Goal: Information Seeking & Learning: Understand process/instructions

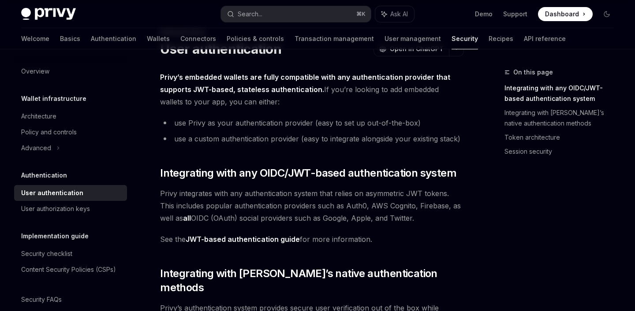
scroll to position [41, 0]
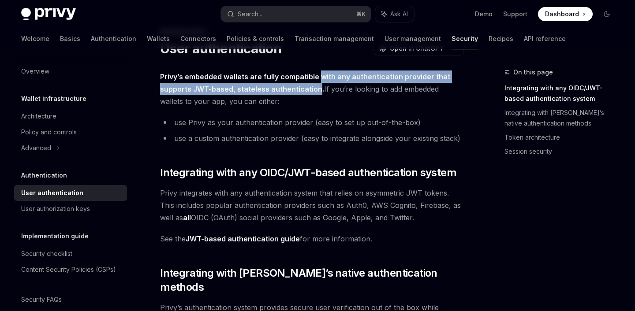
drag, startPoint x: 317, startPoint y: 90, endPoint x: 319, endPoint y: 79, distance: 11.2
click at [319, 79] on strong "Privy’s embedded wallets are fully compatible with any authentication provider …" at bounding box center [305, 82] width 290 height 21
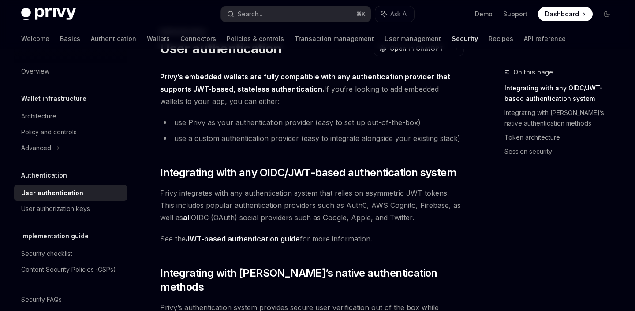
click at [233, 124] on li "use Privy as your authentication provider (easy to set up out-of-the-box)" at bounding box center [312, 122] width 304 height 12
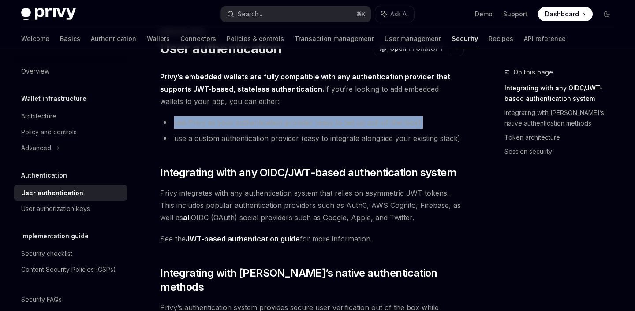
click at [261, 122] on li "use Privy as your authentication provider (easy to set up out-of-the-box)" at bounding box center [312, 122] width 304 height 12
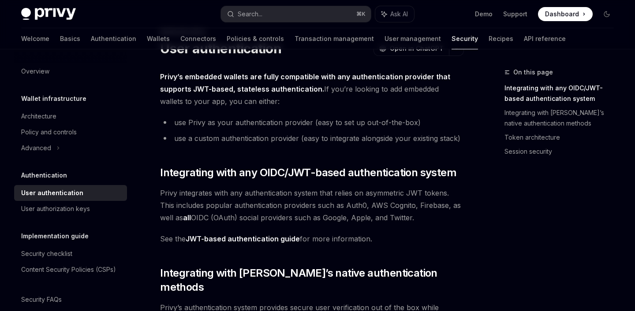
click at [261, 122] on li "use Privy as your authentication provider (easy to set up out-of-the-box)" at bounding box center [312, 122] width 304 height 12
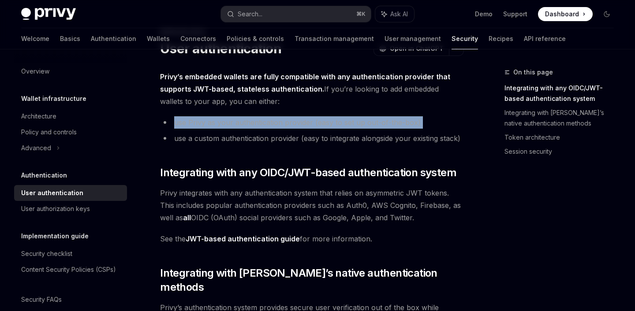
click at [287, 119] on li "use Privy as your authentication provider (easy to set up out-of-the-box)" at bounding box center [312, 122] width 304 height 12
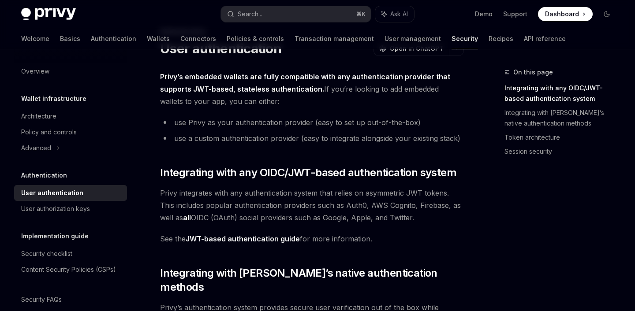
click at [287, 119] on li "use Privy as your authentication provider (easy to set up out-of-the-box)" at bounding box center [312, 122] width 304 height 12
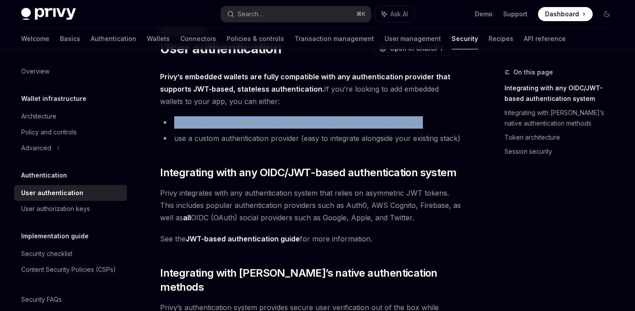
click at [263, 138] on li "use a custom authentication provider (easy to integrate alongside your existing…" at bounding box center [312, 138] width 304 height 12
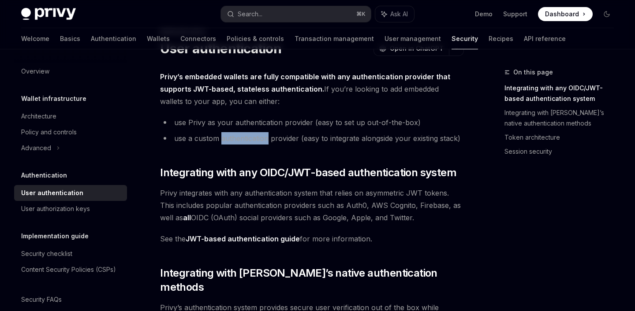
click at [263, 138] on li "use a custom authentication provider (easy to integrate alongside your existing…" at bounding box center [312, 138] width 304 height 12
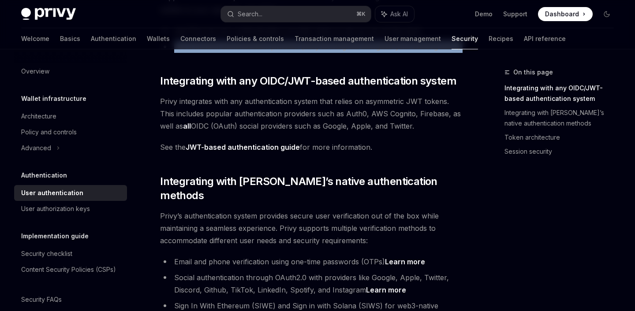
scroll to position [145, 0]
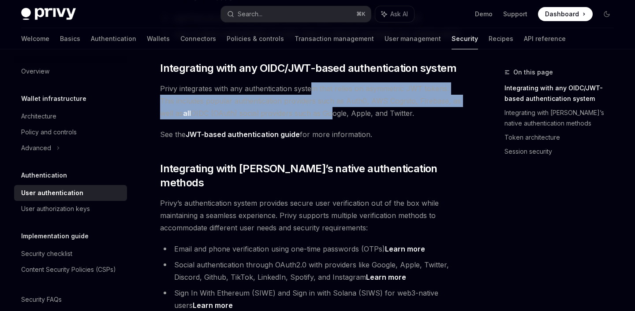
drag, startPoint x: 312, startPoint y: 87, endPoint x: 314, endPoint y: 111, distance: 24.4
click at [314, 111] on span "Privy integrates with any authentication system that relies on asymmetric JWT t…" at bounding box center [312, 100] width 304 height 37
drag, startPoint x: 308, startPoint y: 113, endPoint x: 305, endPoint y: 89, distance: 24.5
click at [305, 89] on span "Privy integrates with any authentication system that relies on asymmetric JWT t…" at bounding box center [312, 100] width 304 height 37
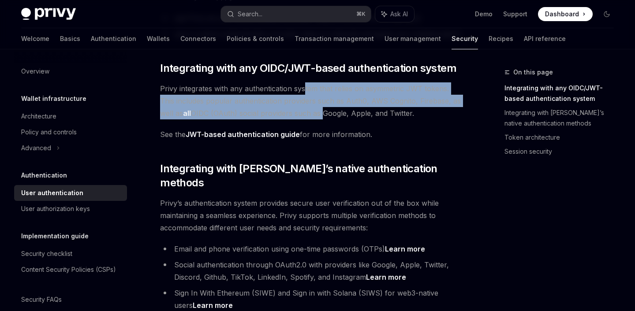
click at [305, 89] on span "Privy integrates with any authentication system that relies on asymmetric JWT t…" at bounding box center [312, 100] width 304 height 37
drag, startPoint x: 319, startPoint y: 87, endPoint x: 320, endPoint y: 111, distance: 23.8
click at [320, 111] on span "Privy integrates with any authentication system that relies on asymmetric JWT t…" at bounding box center [312, 100] width 304 height 37
drag, startPoint x: 320, startPoint y: 111, endPoint x: 320, endPoint y: 86, distance: 24.3
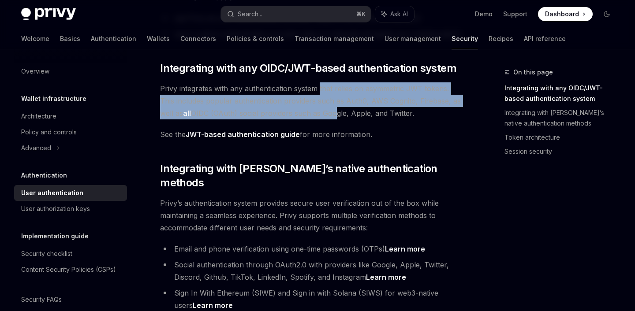
click at [320, 86] on span "Privy integrates with any authentication system that relies on asymmetric JWT t…" at bounding box center [312, 100] width 304 height 37
drag, startPoint x: 320, startPoint y: 90, endPoint x: 320, endPoint y: 112, distance: 22.5
click at [320, 112] on span "Privy integrates with any authentication system that relies on asymmetric JWT t…" at bounding box center [312, 100] width 304 height 37
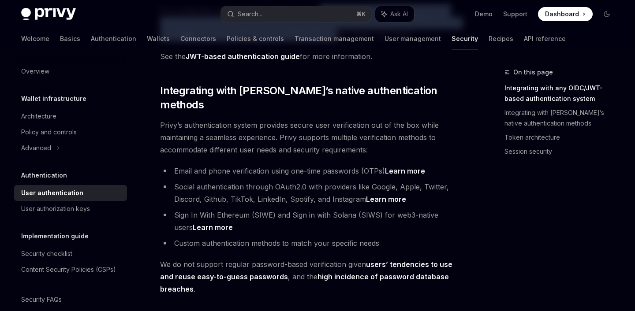
scroll to position [221, 0]
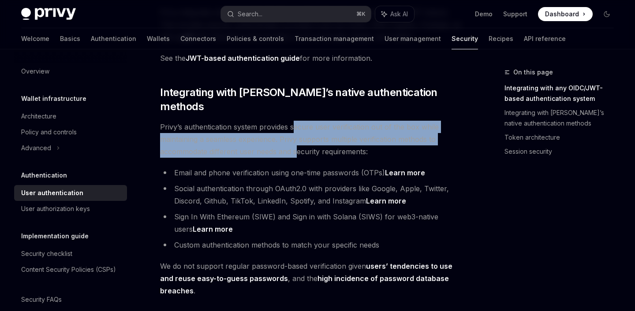
drag, startPoint x: 296, startPoint y: 110, endPoint x: 296, endPoint y: 133, distance: 22.5
click at [296, 133] on span "Privy’s authentication system provides secure user verification out of the box …" at bounding box center [312, 139] width 304 height 37
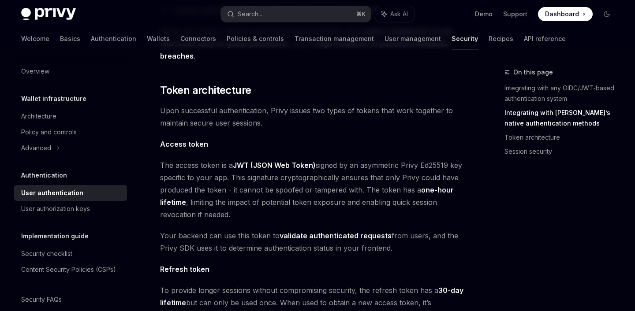
scroll to position [450, 0]
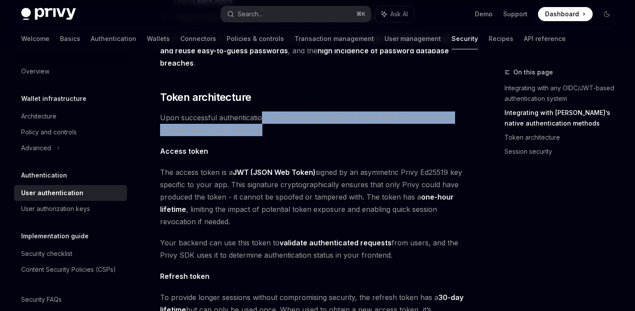
drag, startPoint x: 262, startPoint y: 115, endPoint x: 263, endPoint y: 105, distance: 9.7
click at [263, 112] on span "Upon successful authentication, Privy issues two types of tokens that work toge…" at bounding box center [312, 124] width 304 height 25
click at [276, 123] on div "Privy’s embedded wallets are fully compatible with any authentication provider …" at bounding box center [312, 115] width 304 height 907
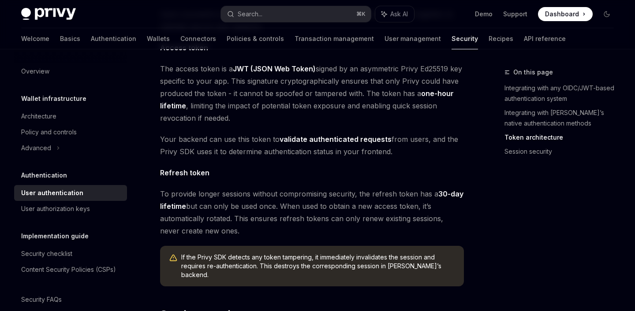
scroll to position [558, 0]
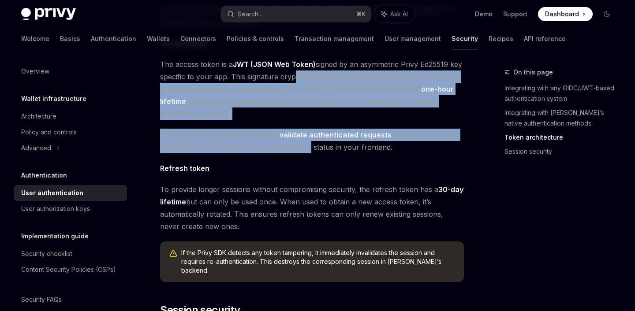
drag, startPoint x: 307, startPoint y: 135, endPoint x: 306, endPoint y: 65, distance: 70.2
click at [306, 65] on div "Privy’s embedded wallets are fully compatible with any authentication provider …" at bounding box center [312, 7] width 304 height 907
click at [341, 131] on span "Your backend can use this token to validate authenticated requests from users, …" at bounding box center [312, 141] width 304 height 25
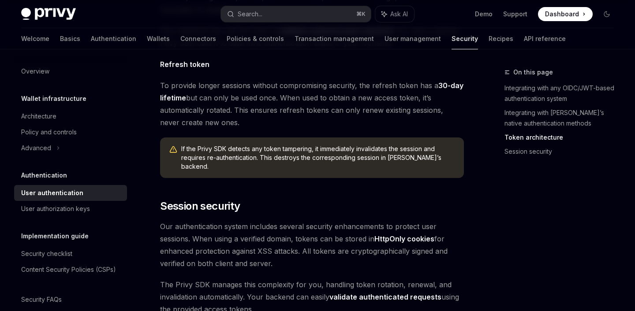
scroll to position [664, 0]
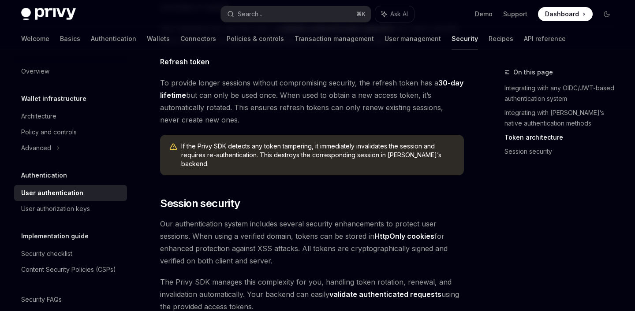
drag, startPoint x: 307, startPoint y: 101, endPoint x: 309, endPoint y: 80, distance: 21.7
click at [309, 80] on span "To provide longer sessions without compromising security, the refresh token has…" at bounding box center [312, 101] width 304 height 49
click at [302, 91] on span "To provide longer sessions without compromising security, the refresh token has…" at bounding box center [312, 101] width 304 height 49
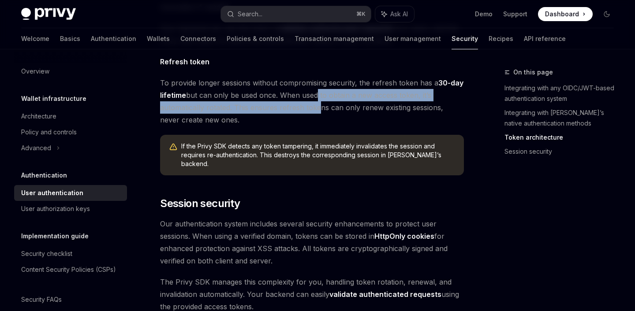
drag, startPoint x: 315, startPoint y: 94, endPoint x: 315, endPoint y: 71, distance: 22.5
click at [315, 77] on span "To provide longer sessions without compromising security, the refresh token has…" at bounding box center [312, 101] width 304 height 49
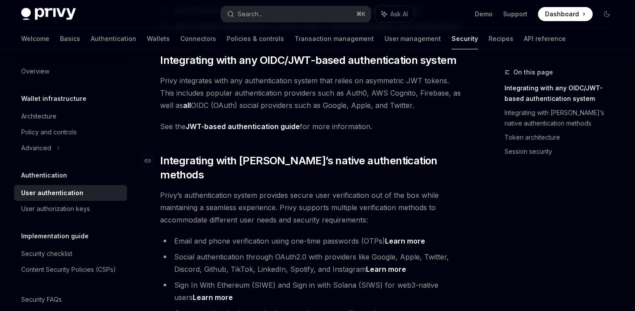
scroll to position [24, 0]
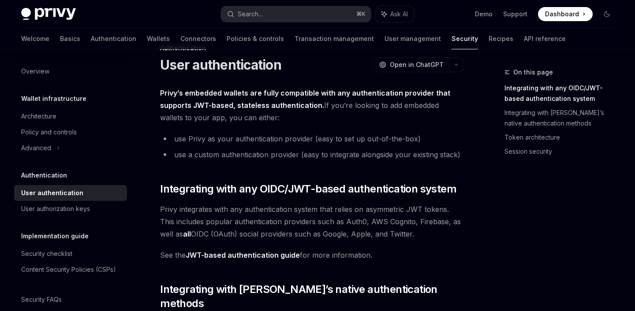
click at [238, 256] on link "JWT-based authentication guide" at bounding box center [243, 255] width 114 height 9
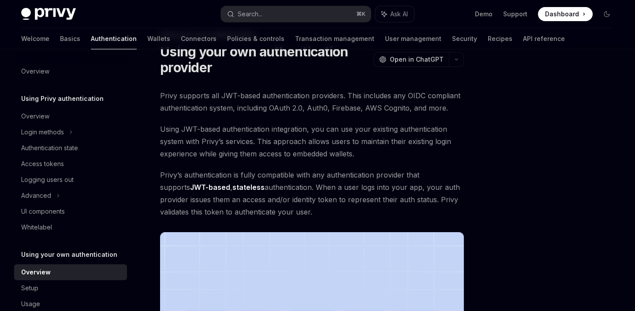
scroll to position [34, 0]
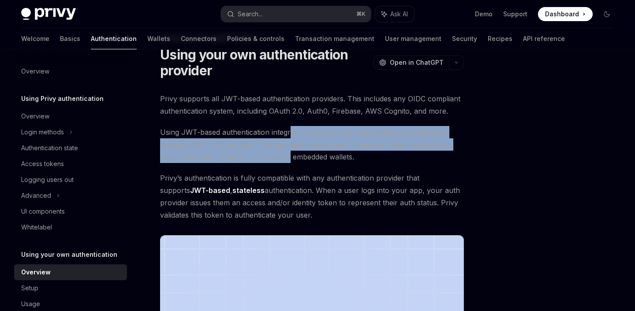
drag, startPoint x: 292, startPoint y: 154, endPoint x: 292, endPoint y: 126, distance: 28.2
click at [292, 126] on span "Using JWT-based authentication integration, you can use your existing authentic…" at bounding box center [312, 144] width 304 height 37
click at [300, 210] on span "Privy’s authentication is fully compatible with any authentication provider tha…" at bounding box center [312, 196] width 304 height 49
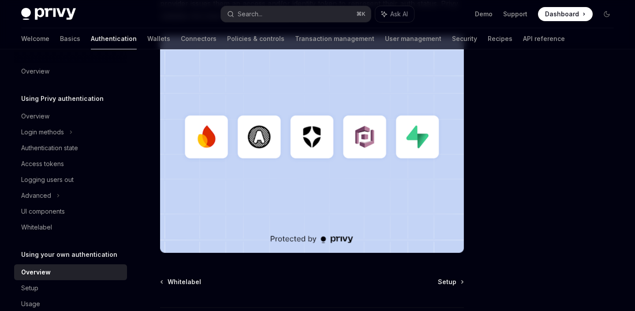
scroll to position [307, 0]
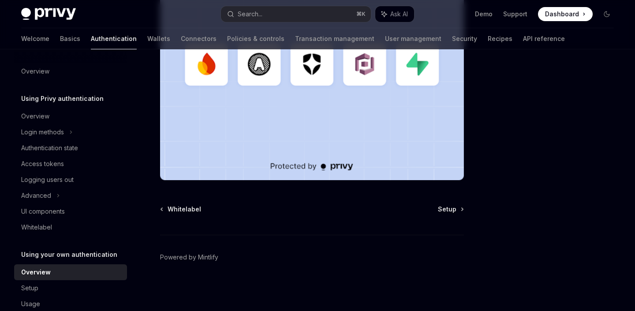
click at [449, 205] on div "Using your own authentication Using your own authentication provider OpenAI Ope…" at bounding box center [229, 35] width 473 height 551
click at [458, 207] on link "Setup" at bounding box center [450, 209] width 25 height 9
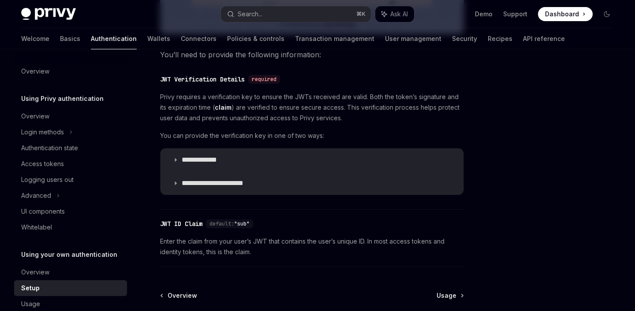
scroll to position [430, 0]
click at [203, 146] on div "**********" at bounding box center [312, 143] width 304 height 104
click at [198, 158] on p "**********" at bounding box center [208, 159] width 52 height 9
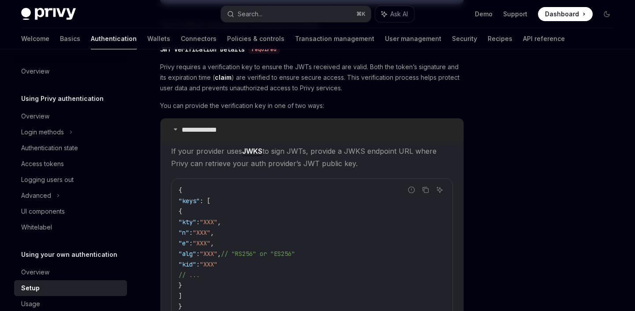
scroll to position [497, 0]
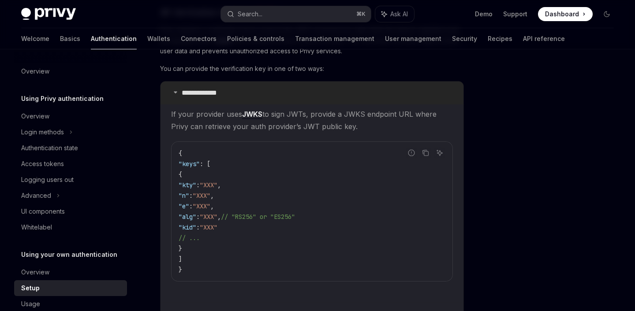
click at [184, 92] on p "**********" at bounding box center [208, 93] width 52 height 9
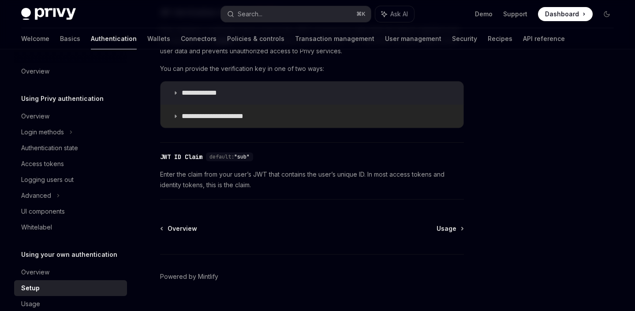
click at [200, 119] on p "**********" at bounding box center [220, 116] width 76 height 9
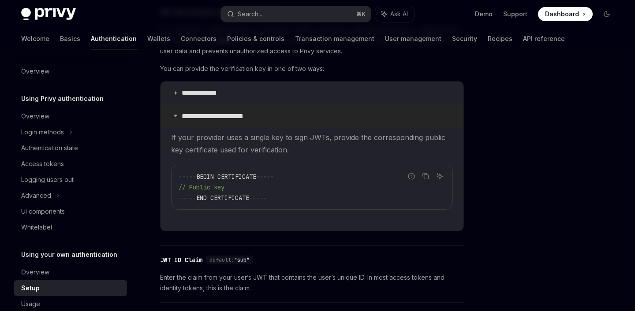
click at [200, 119] on p "**********" at bounding box center [220, 116] width 76 height 9
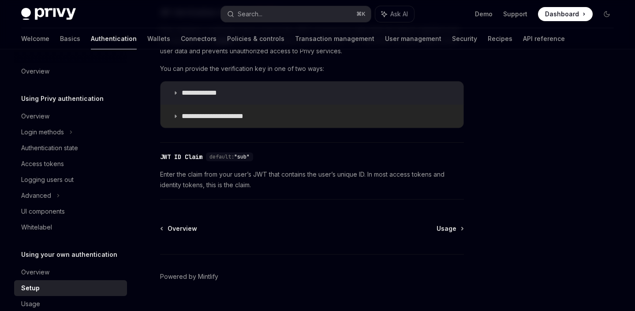
click at [200, 119] on p "**********" at bounding box center [220, 116] width 76 height 9
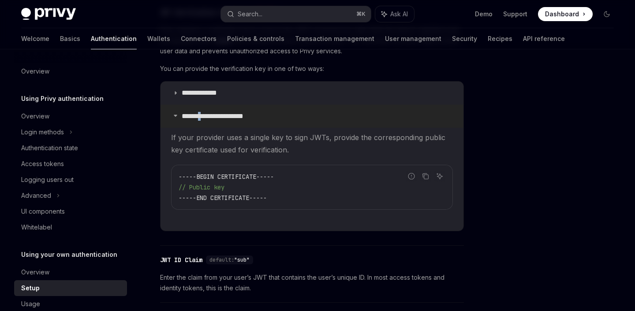
click at [224, 116] on p "**********" at bounding box center [220, 116] width 76 height 9
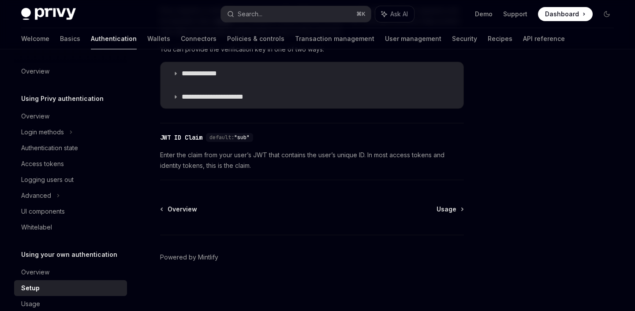
scroll to position [19, 0]
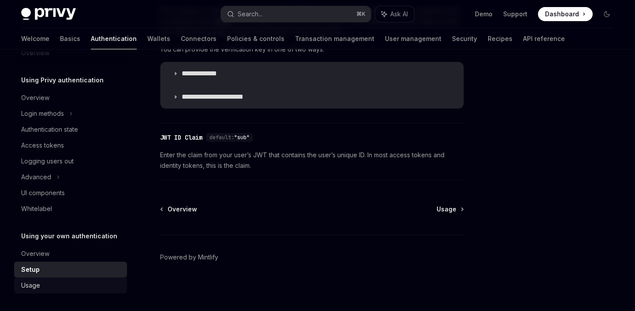
click at [52, 292] on link "Usage" at bounding box center [70, 286] width 113 height 16
type textarea "*"
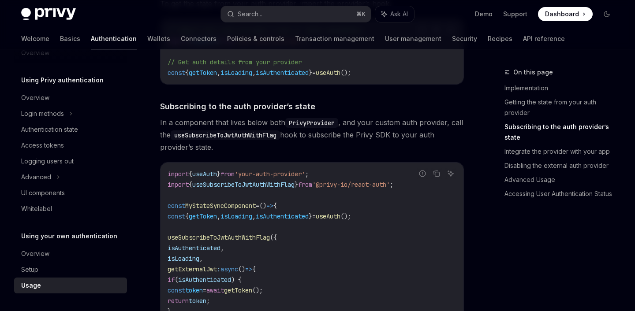
scroll to position [597, 0]
